Goal: Contribute content: Share content

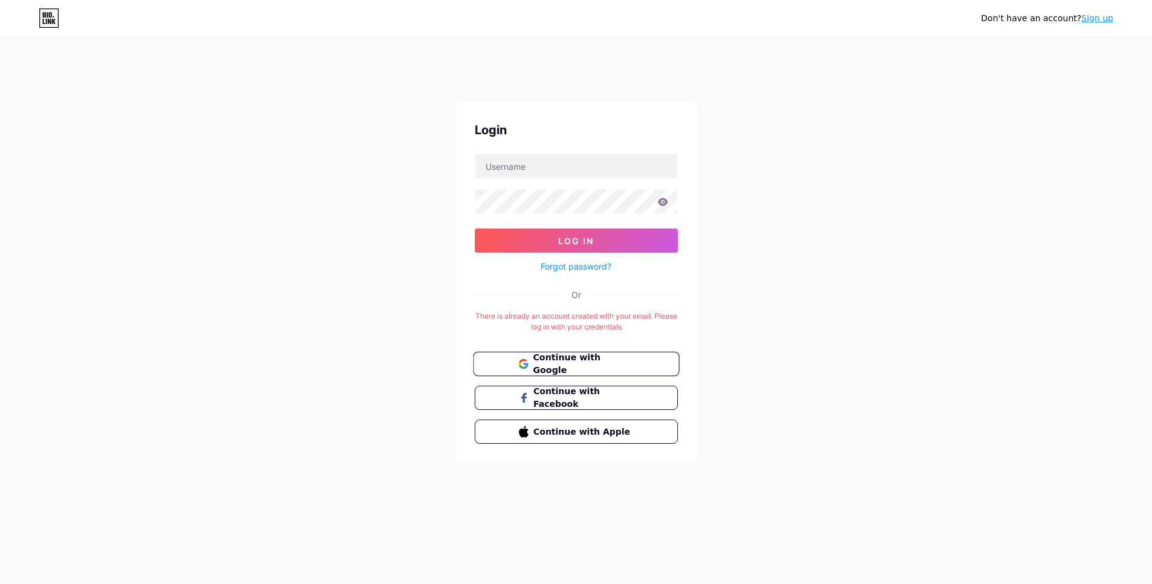
click at [565, 362] on span "Continue with Google" at bounding box center [583, 364] width 101 height 26
click at [573, 174] on input "text" at bounding box center [576, 166] width 202 height 24
click at [416, 222] on div "Don't have an account? Sign up Login Log In Forgot password? Or There is alread…" at bounding box center [576, 263] width 1152 height 478
click at [582, 362] on span "Continue with Google" at bounding box center [583, 364] width 101 height 26
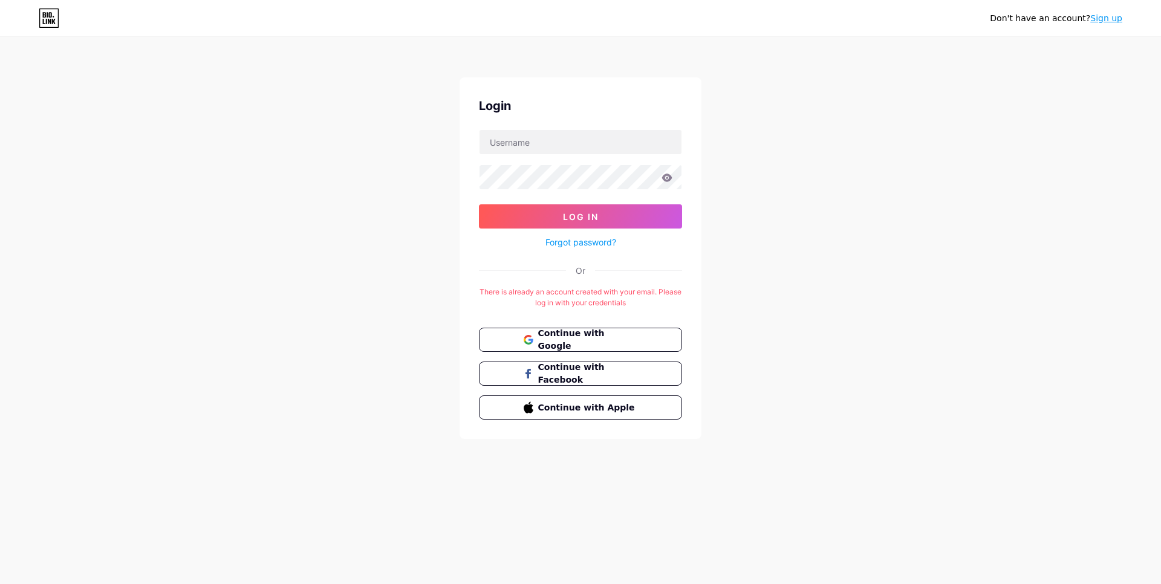
drag, startPoint x: 1047, startPoint y: 14, endPoint x: 957, endPoint y: 22, distance: 90.5
click at [958, 22] on div "Don't have an account? Sign up" at bounding box center [580, 17] width 1161 height 19
click at [951, 26] on div "Don't have an account? Sign up" at bounding box center [580, 17] width 1161 height 19
click at [562, 140] on input "text" at bounding box center [581, 142] width 202 height 24
type input "starrdumpsters"
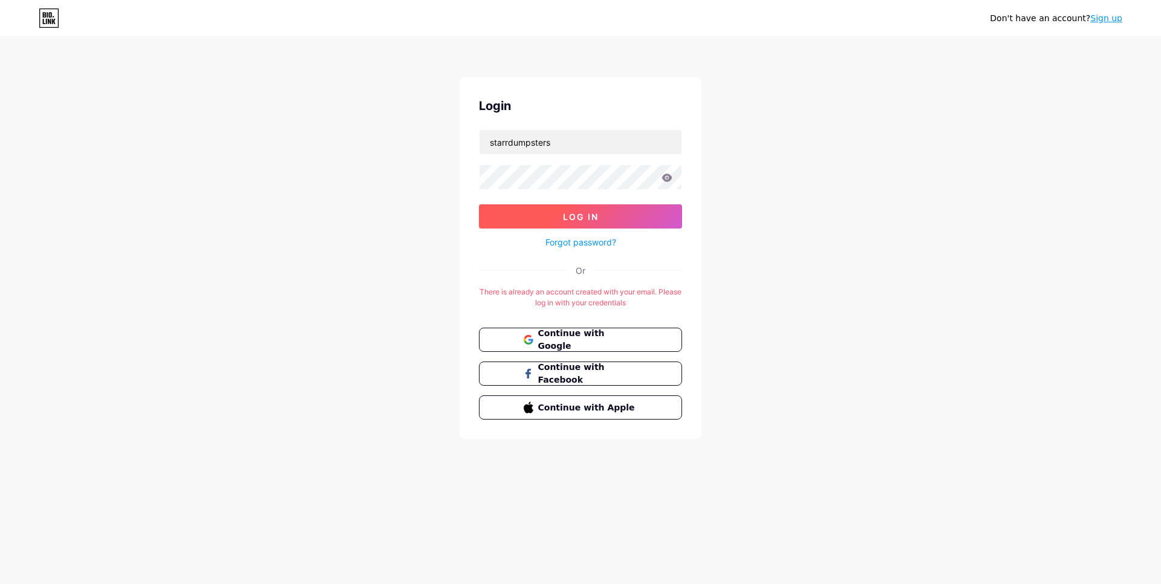
click at [613, 214] on button "Log In" at bounding box center [580, 216] width 203 height 24
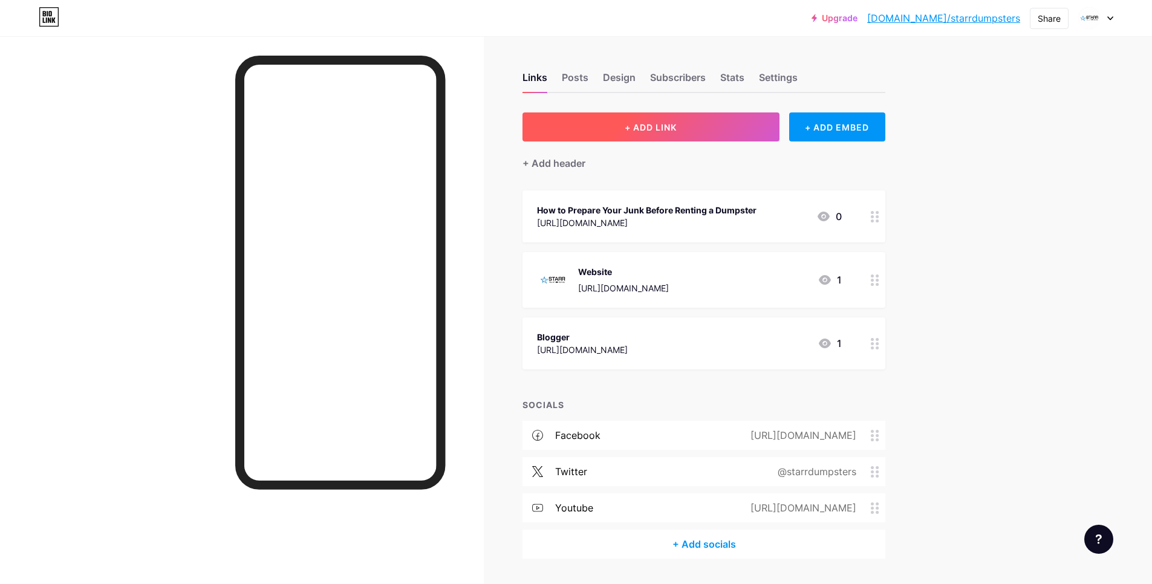
click at [647, 126] on span "+ ADD LINK" at bounding box center [651, 127] width 52 height 10
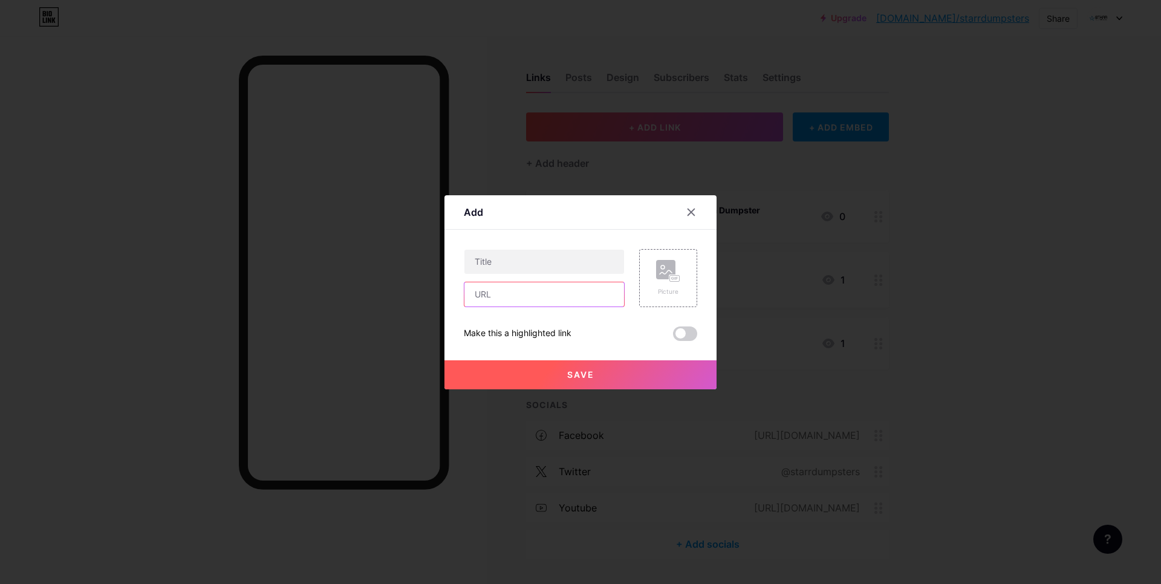
click at [501, 297] on input "text" at bounding box center [545, 294] width 160 height 24
paste input "https://starrdumpsters1.livejournal.com/3131.html"
type input "https://starrdumpsters1.livejournal.com/3131.html"
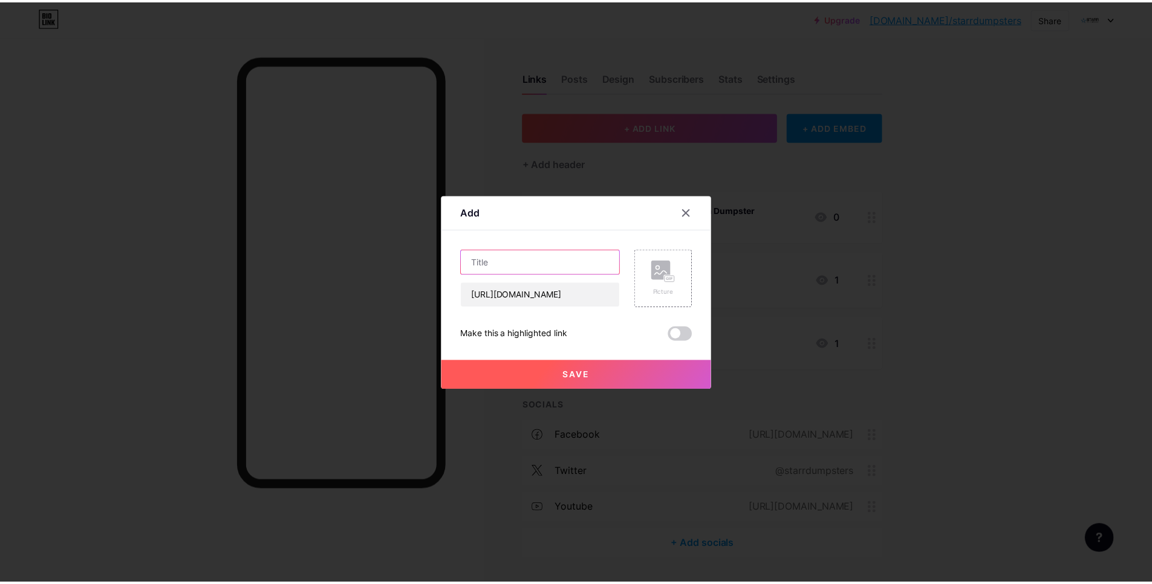
scroll to position [0, 0]
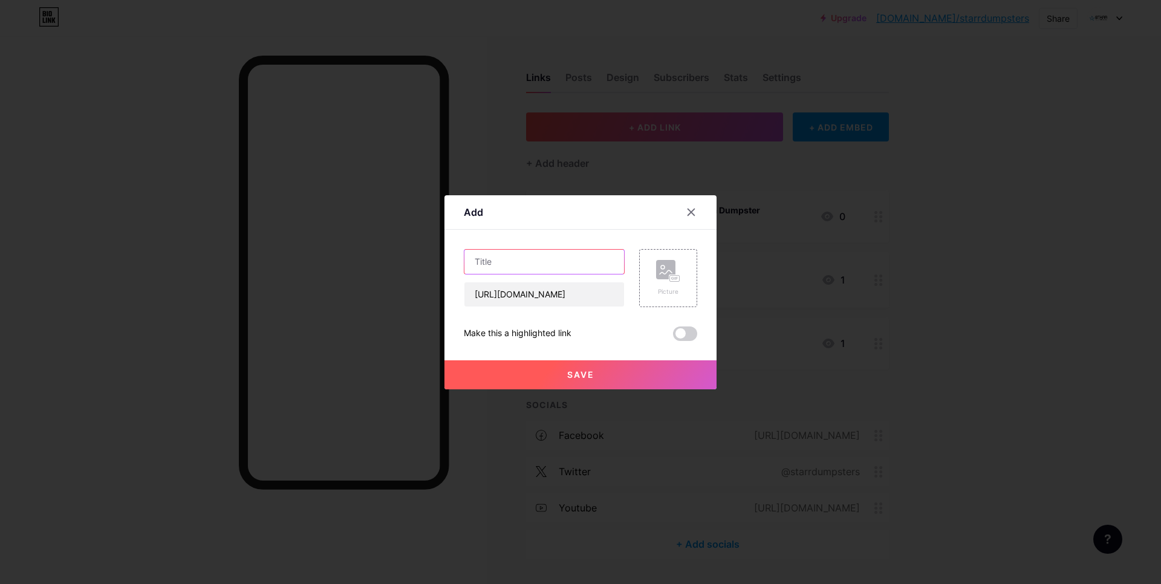
click at [525, 250] on input "text" at bounding box center [545, 262] width 160 height 24
paste input "Dumpster Rental"
type input "Dumpster Rental"
click at [593, 376] on span "Save" at bounding box center [580, 375] width 27 height 10
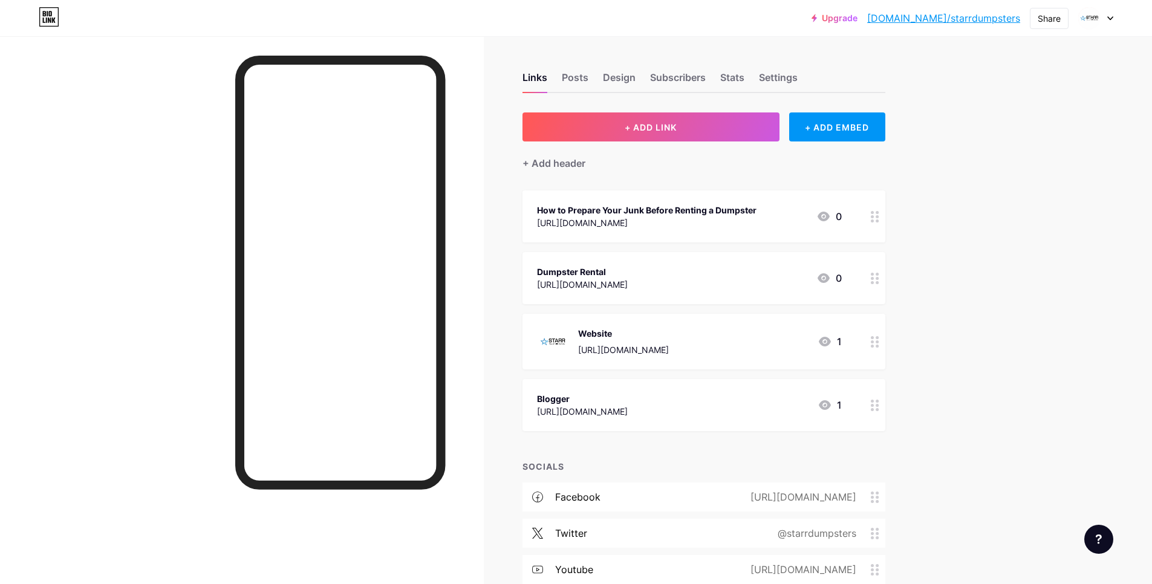
drag, startPoint x: 687, startPoint y: 333, endPoint x: 882, endPoint y: 285, distance: 201.0
click at [869, 287] on span "How to Prepare Your Junk Before Renting a Dumpster https://starrdumpsters.blogs…" at bounding box center [704, 311] width 363 height 241
click at [973, 258] on div "Upgrade bio.link/starrd... bio.link/starrdumpsters Share Switch accounts Starr …" at bounding box center [576, 340] width 1152 height 681
click at [583, 272] on div "Dumpster Rental" at bounding box center [582, 272] width 91 height 13
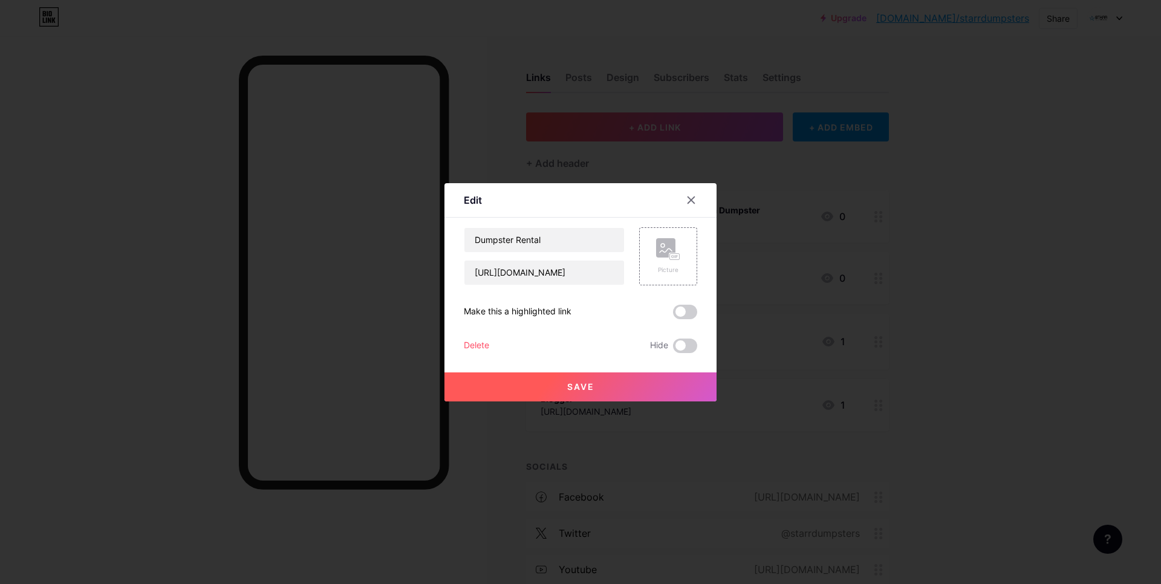
click at [686, 310] on span at bounding box center [685, 312] width 24 height 15
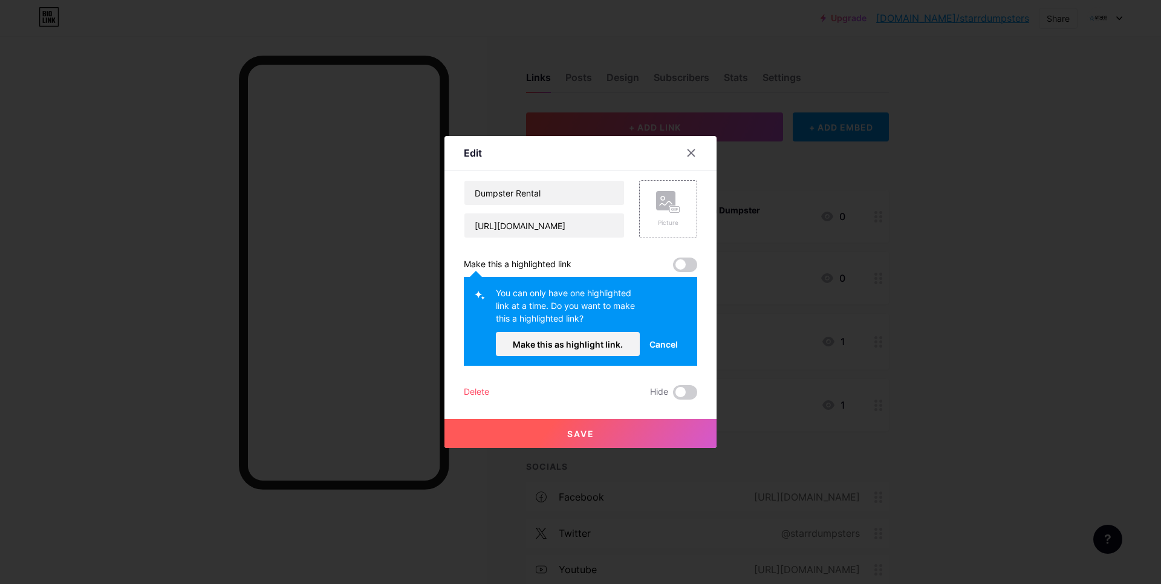
click at [588, 429] on span "Save" at bounding box center [580, 434] width 27 height 10
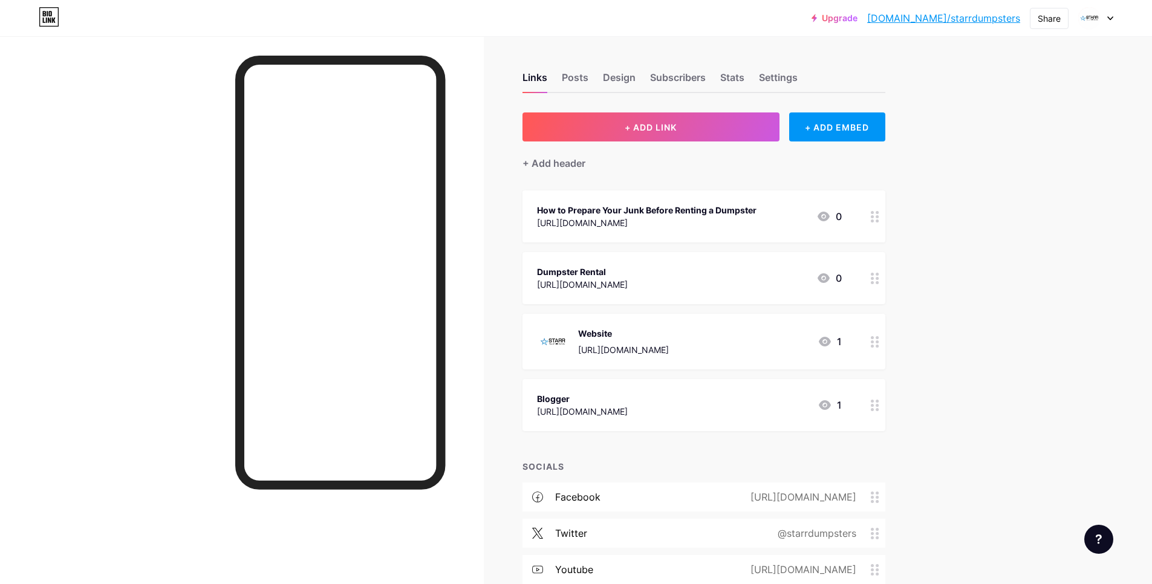
click at [1025, 232] on div "Upgrade bio.link/starrd... bio.link/starrdumpsters Share Switch accounts Starr …" at bounding box center [576, 340] width 1152 height 681
click at [628, 283] on div "https://starrdumpsters1.livejournal.com/3131.html" at bounding box center [582, 284] width 91 height 13
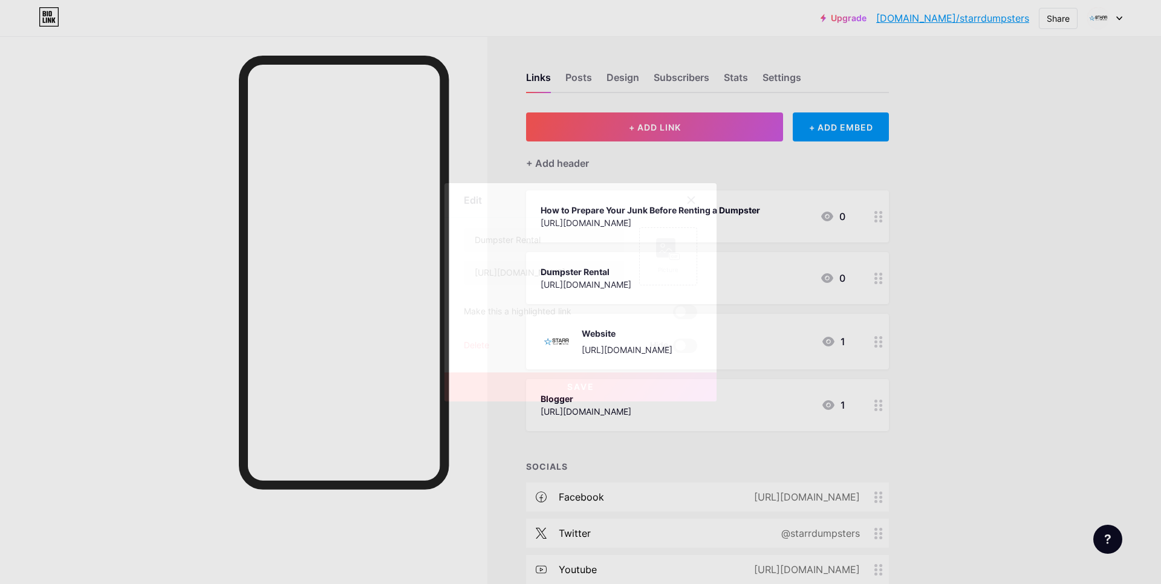
click at [679, 309] on span at bounding box center [685, 312] width 24 height 15
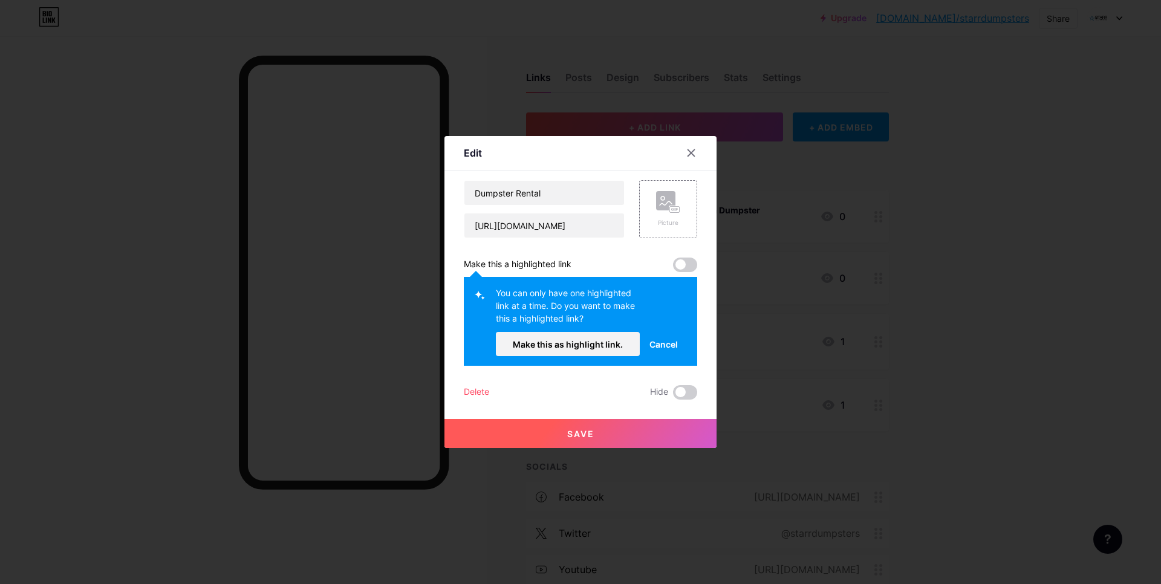
click at [671, 342] on span "Cancel" at bounding box center [664, 344] width 28 height 13
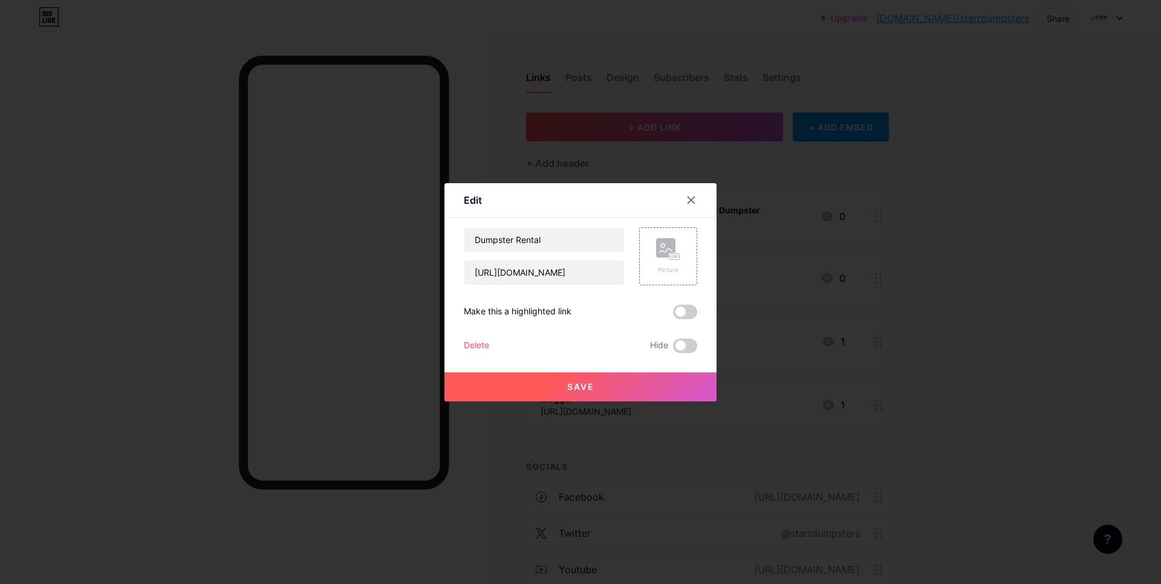
click at [684, 313] on span at bounding box center [685, 312] width 24 height 15
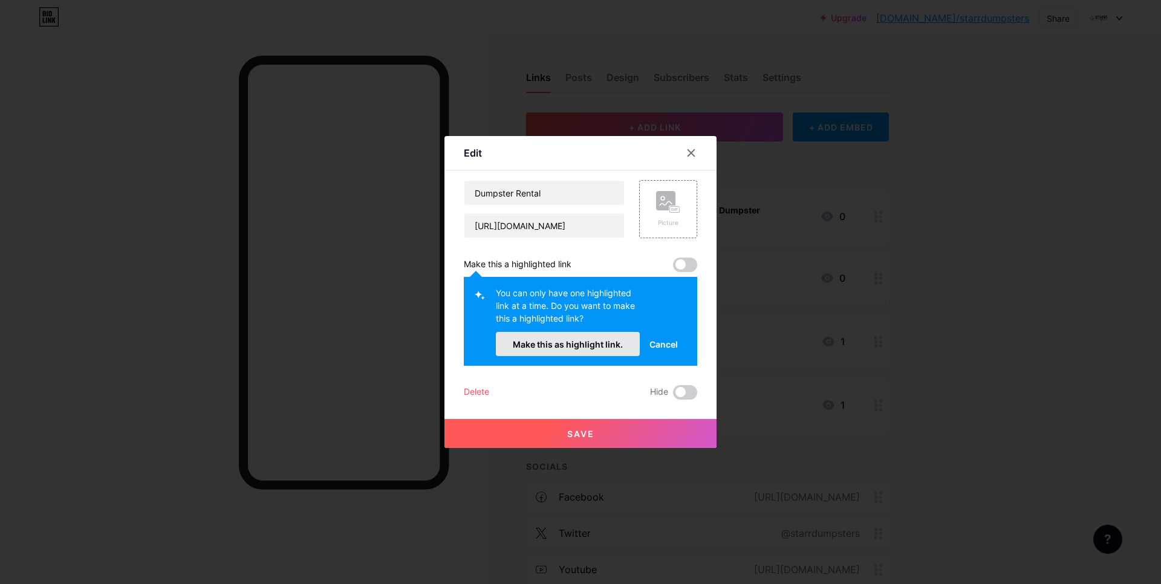
click at [555, 347] on span "Make this as highlight link." at bounding box center [568, 344] width 110 height 10
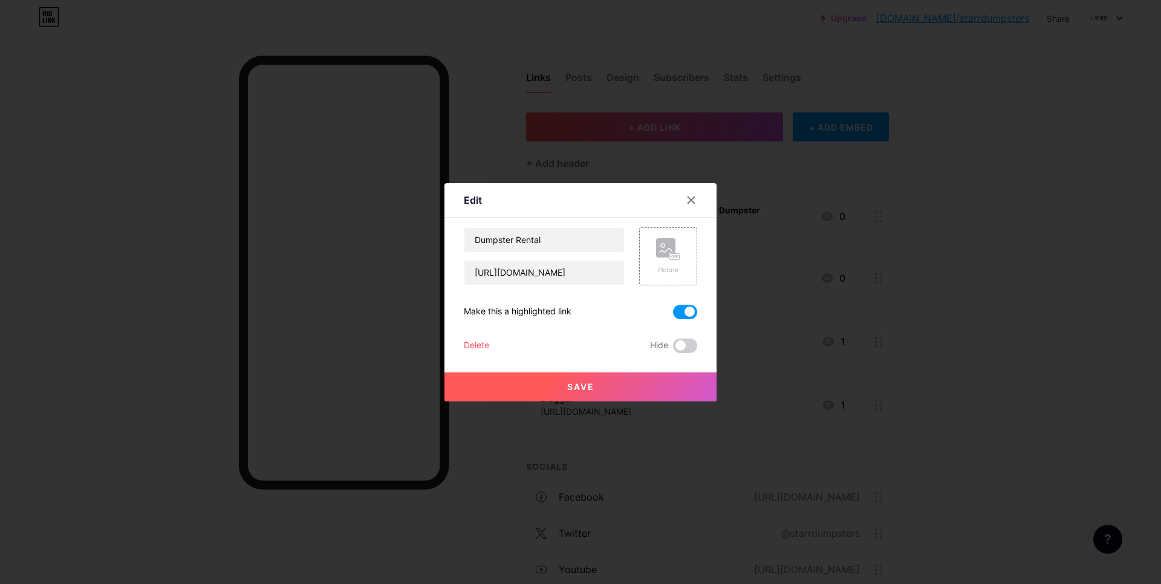
click at [571, 386] on span "Save" at bounding box center [580, 387] width 27 height 10
